Goal: Task Accomplishment & Management: Manage account settings

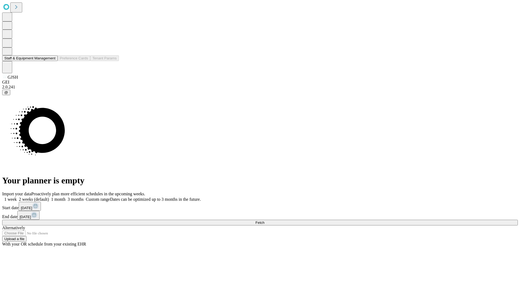
click at [52, 61] on button "Staff & Equipment Management" at bounding box center [30, 58] width 56 height 6
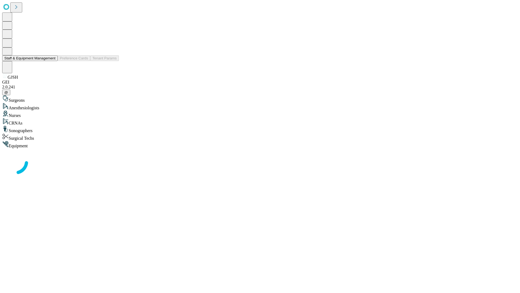
click at [52, 61] on button "Staff & Equipment Management" at bounding box center [30, 58] width 56 height 6
